Goal: Communication & Community: Answer question/provide support

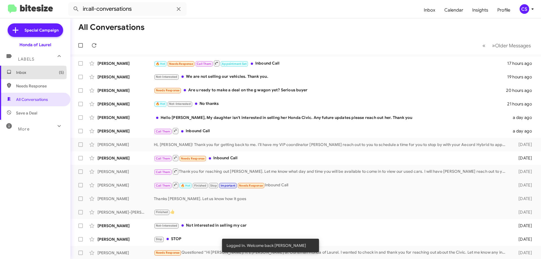
click at [22, 73] on span "Inbox (5)" at bounding box center [40, 73] width 48 height 6
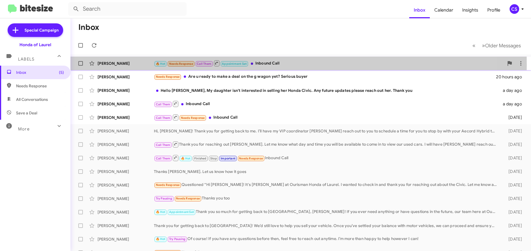
click at [118, 65] on div "[PERSON_NAME]" at bounding box center [126, 64] width 56 height 6
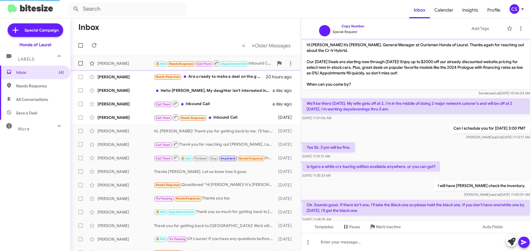
scroll to position [71, 0]
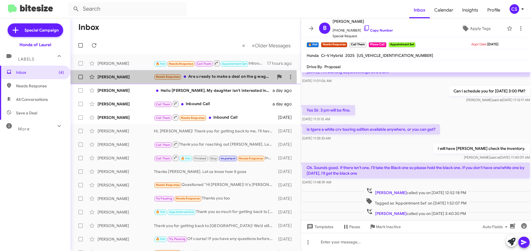
click at [114, 79] on div "[PERSON_NAME]" at bounding box center [126, 77] width 56 height 6
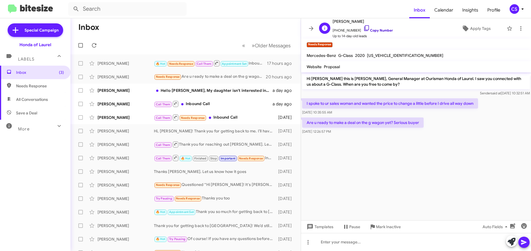
click at [379, 32] on link "Copy Number" at bounding box center [379, 30] width 30 height 4
click at [110, 90] on div "[PERSON_NAME]" at bounding box center [126, 91] width 56 height 6
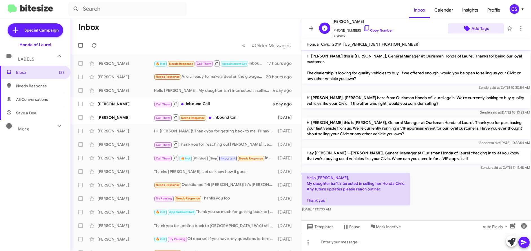
click at [478, 28] on span "Add Tags" at bounding box center [480, 28] width 17 height 10
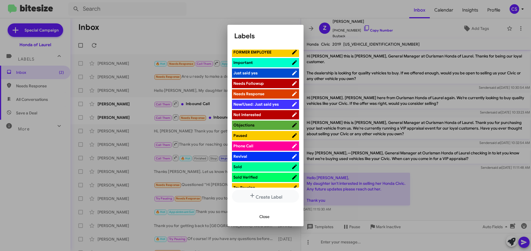
scroll to position [207, 0]
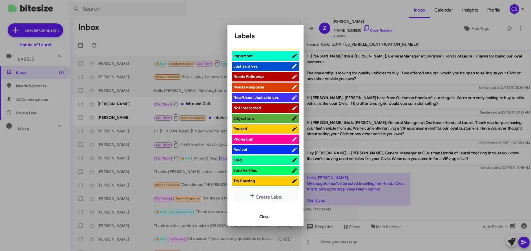
click at [246, 108] on span "Not Interested" at bounding box center [247, 107] width 28 height 5
click at [265, 219] on span "Close" at bounding box center [264, 217] width 10 height 10
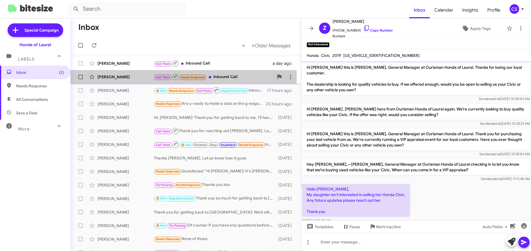
click at [105, 76] on div "[PERSON_NAME]" at bounding box center [126, 77] width 56 height 6
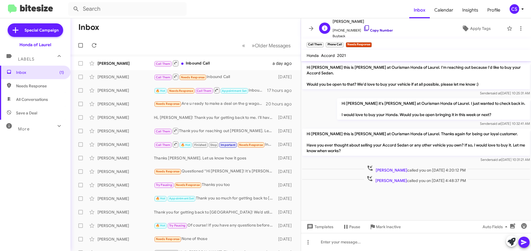
click at [382, 29] on link "Copy Number" at bounding box center [379, 30] width 30 height 4
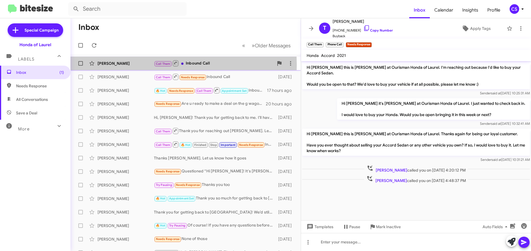
click at [114, 65] on div "[PERSON_NAME]" at bounding box center [126, 64] width 56 height 6
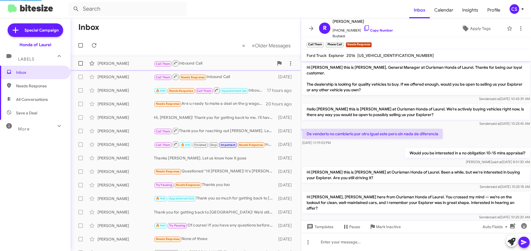
scroll to position [68, 0]
